Goal: Find contact information: Find contact information

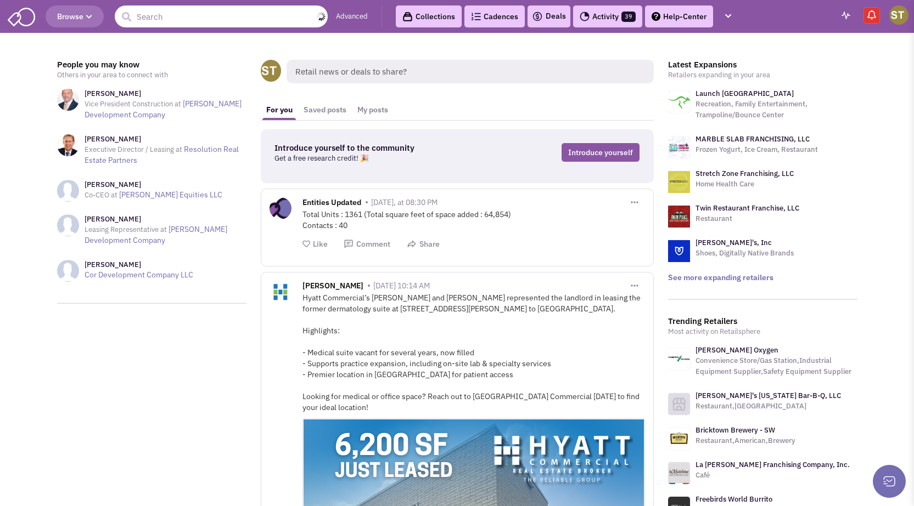
click at [167, 14] on input "text" at bounding box center [221, 16] width 213 height 22
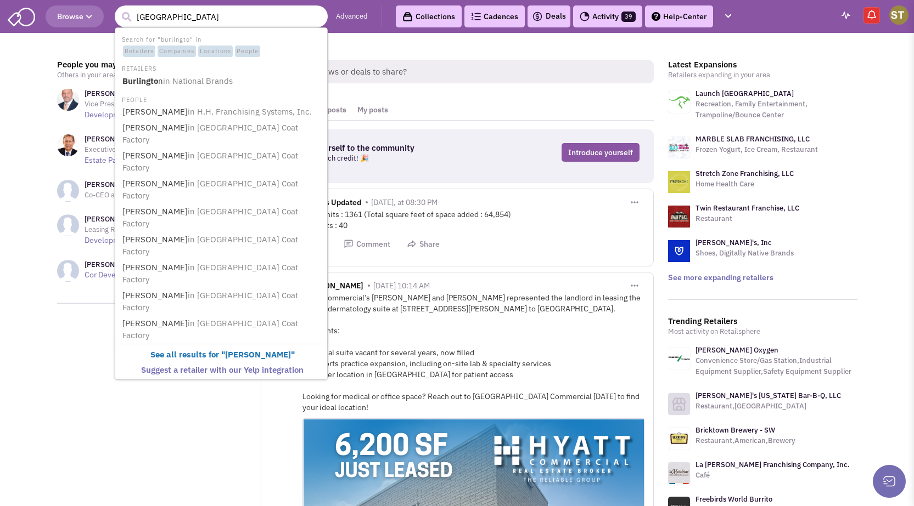
type input "burlington"
click at [118, 9] on button "submit" at bounding box center [126, 17] width 16 height 16
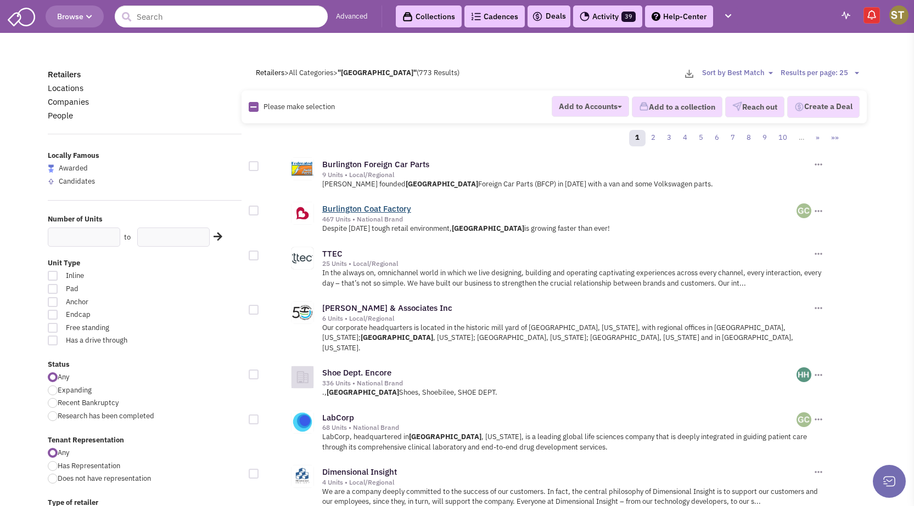
click at [345, 210] on link "Burlington Coat Factory" at bounding box center [366, 209] width 89 height 10
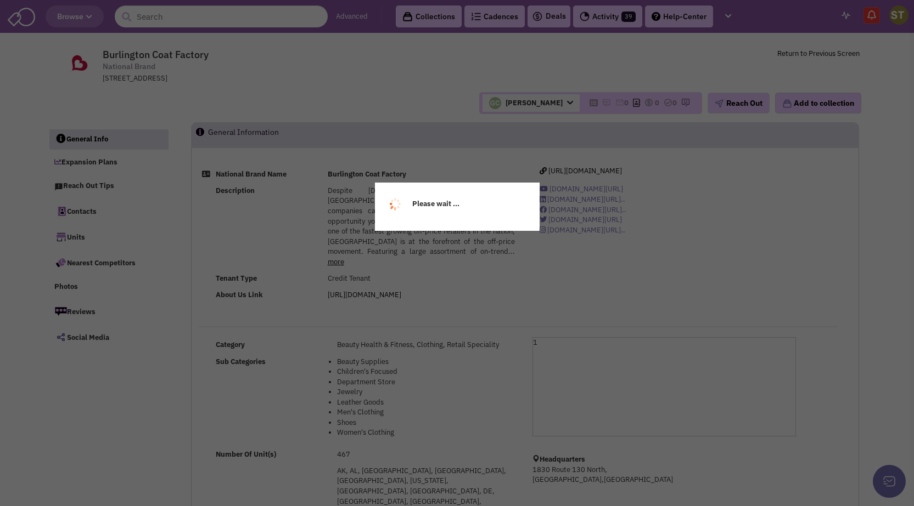
select select
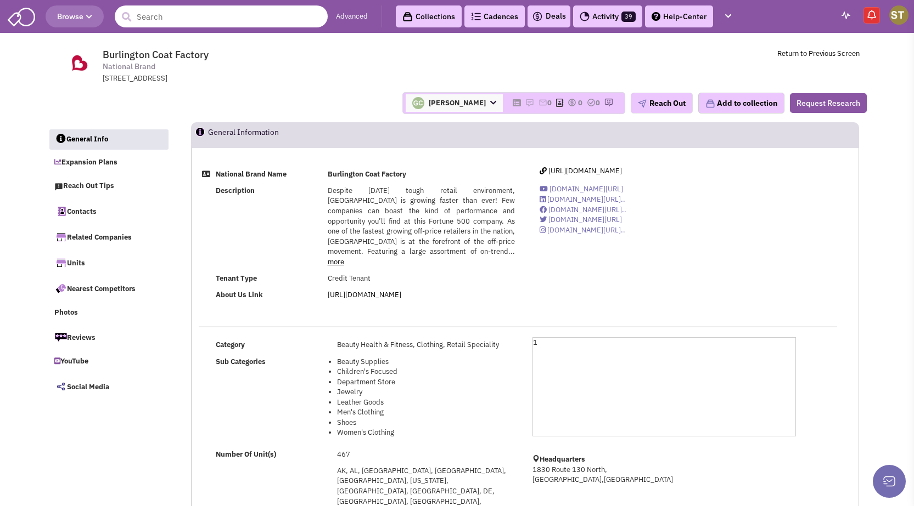
click at [195, 22] on input "text" at bounding box center [221, 16] width 213 height 22
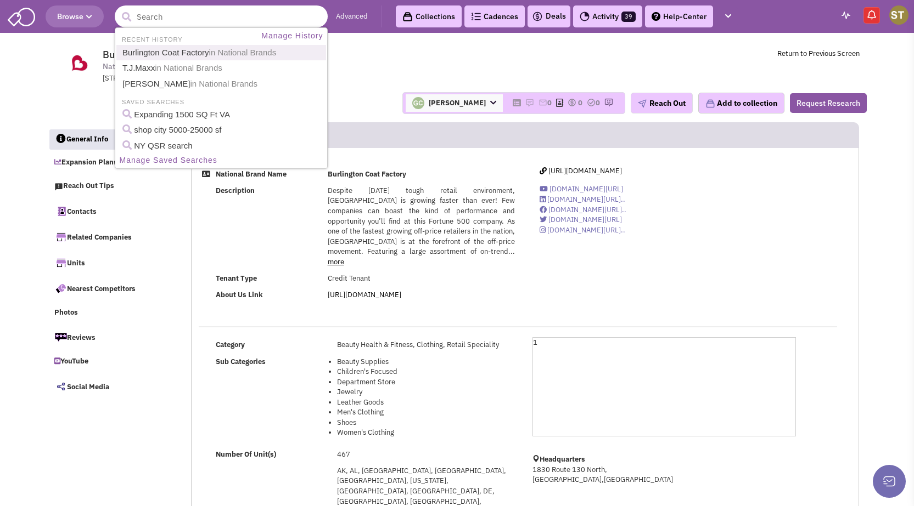
click at [187, 50] on link "Burlington Coat Factory in National Brands" at bounding box center [222, 53] width 206 height 15
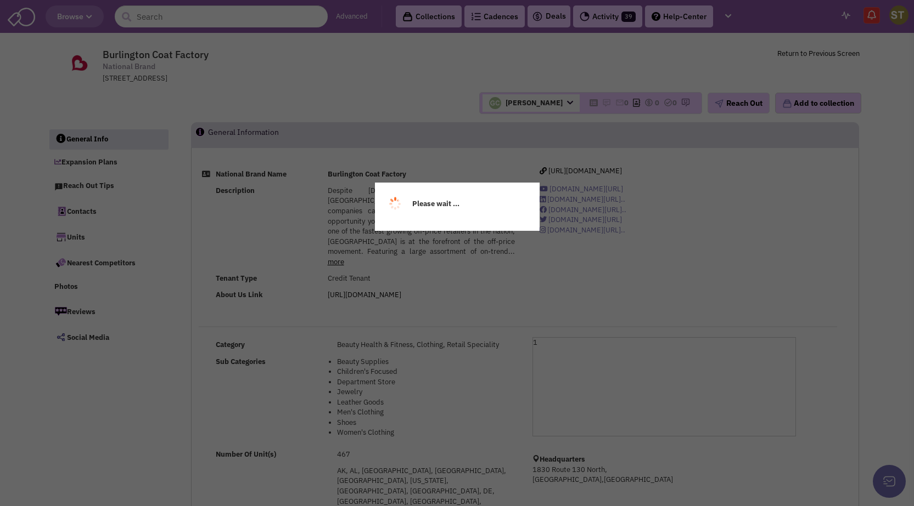
select select
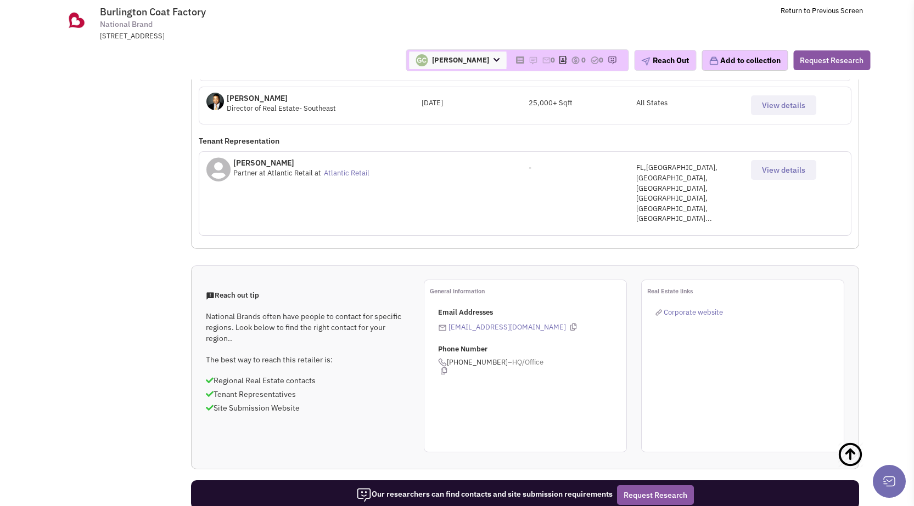
scroll to position [713, 0]
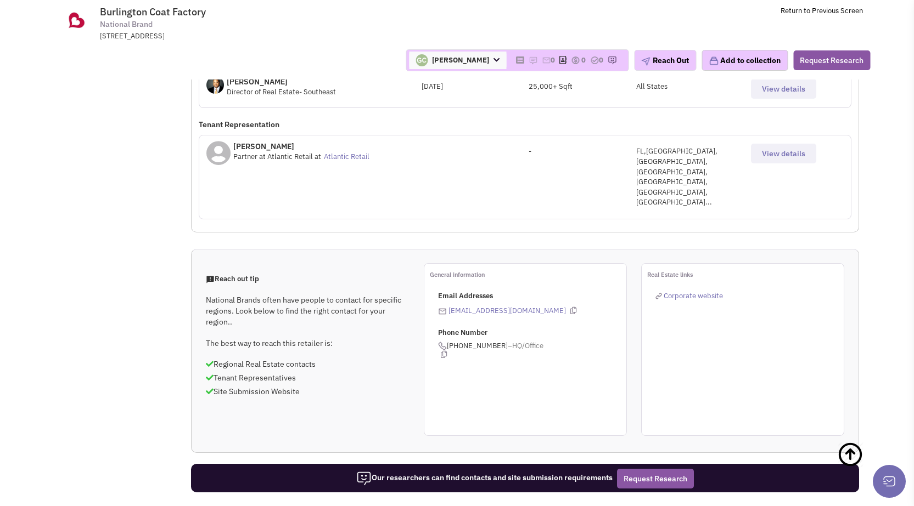
select select "1"
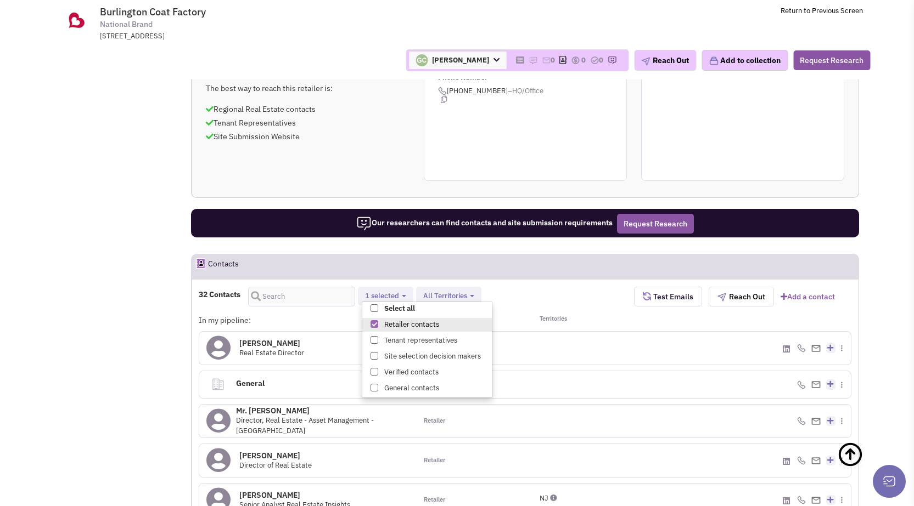
scroll to position [988, 0]
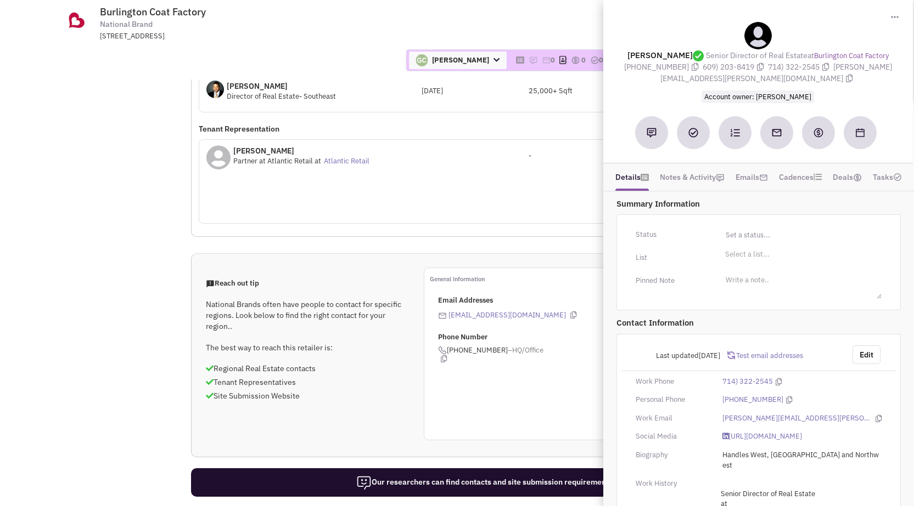
scroll to position [713, 0]
